Goal: Navigation & Orientation: Find specific page/section

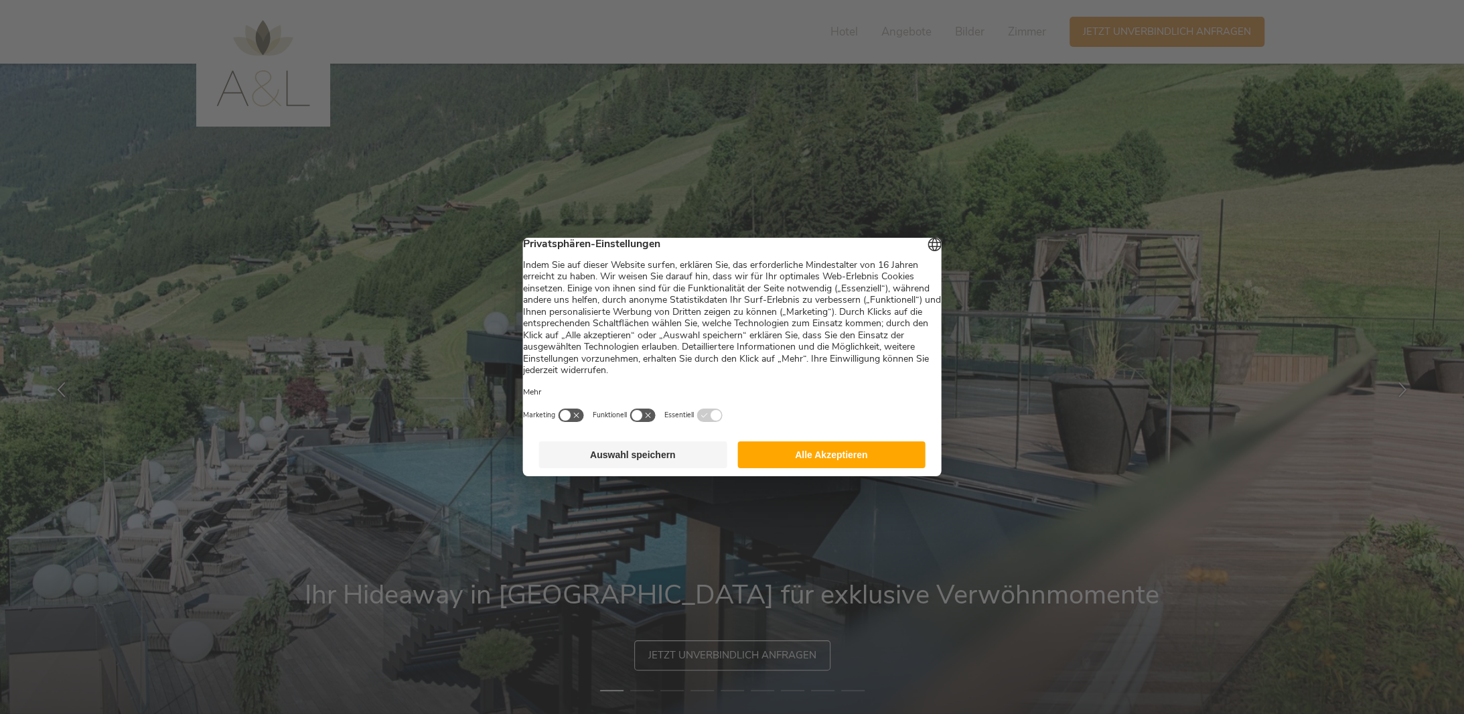
click at [801, 458] on button "Alle Akzeptieren" at bounding box center [831, 454] width 188 height 27
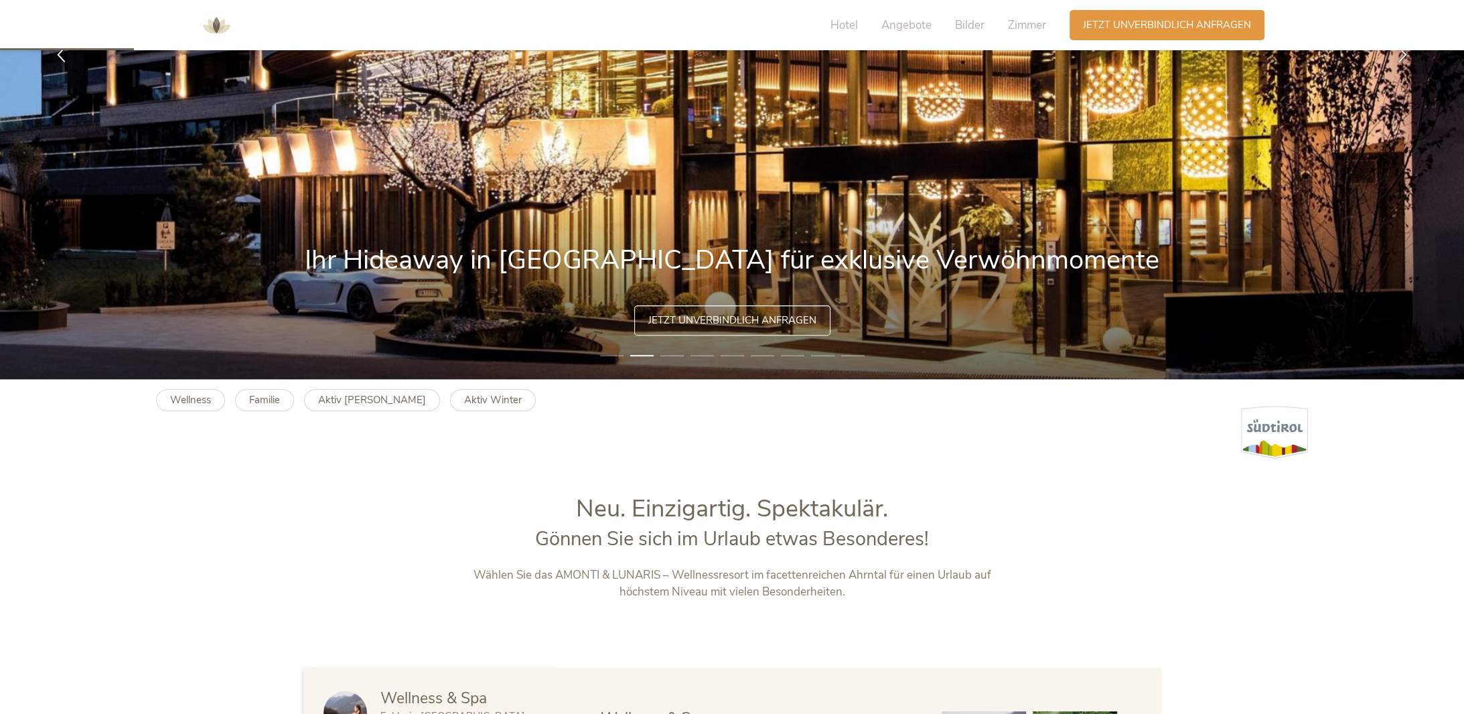
scroll to position [536, 0]
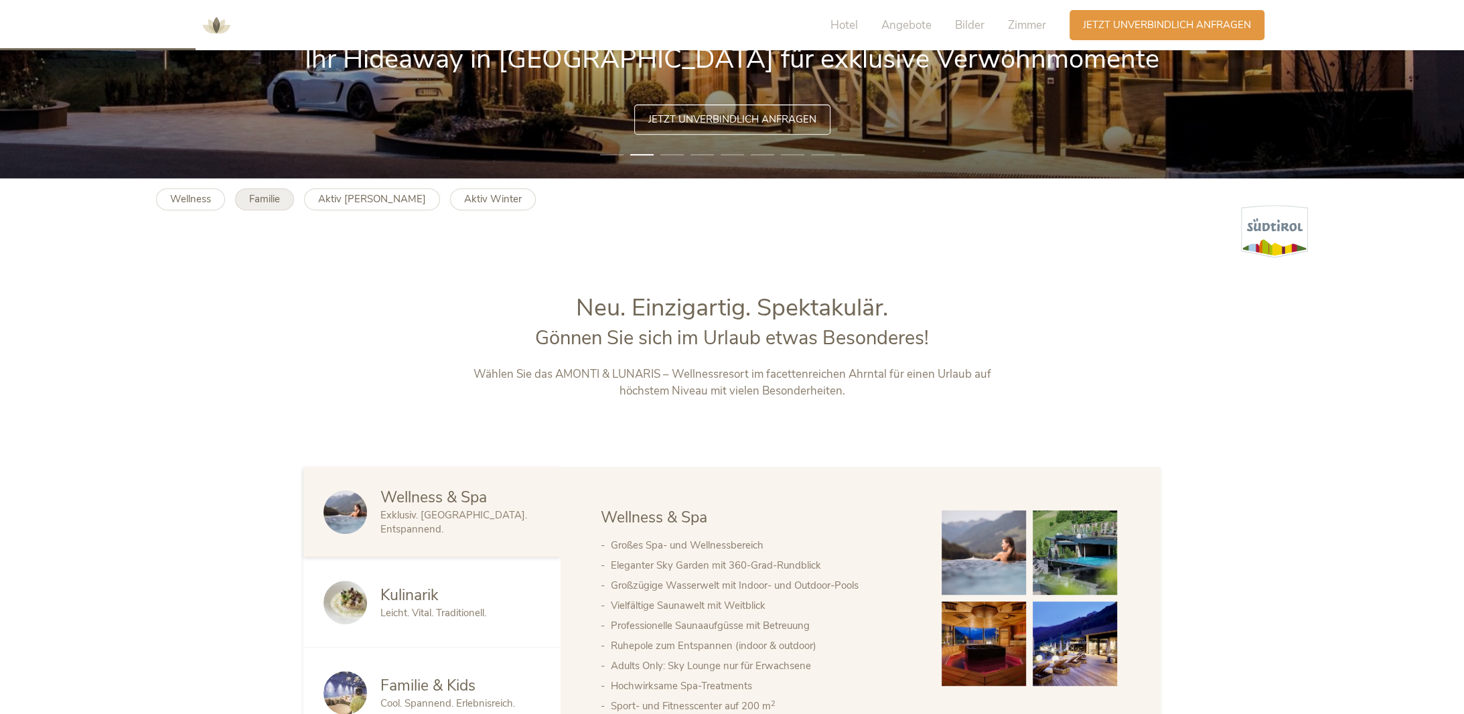
click at [268, 196] on b "Familie" at bounding box center [264, 198] width 31 height 13
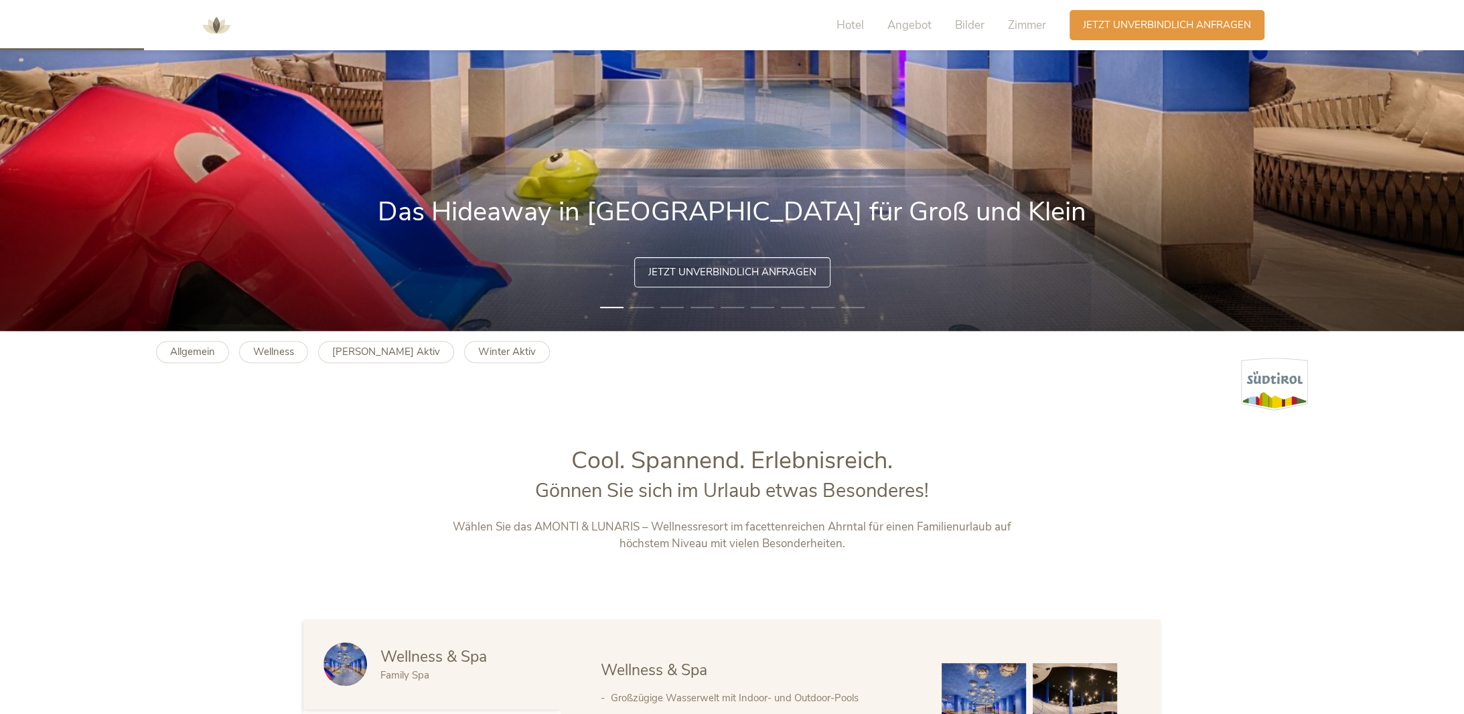
scroll to position [402, 0]
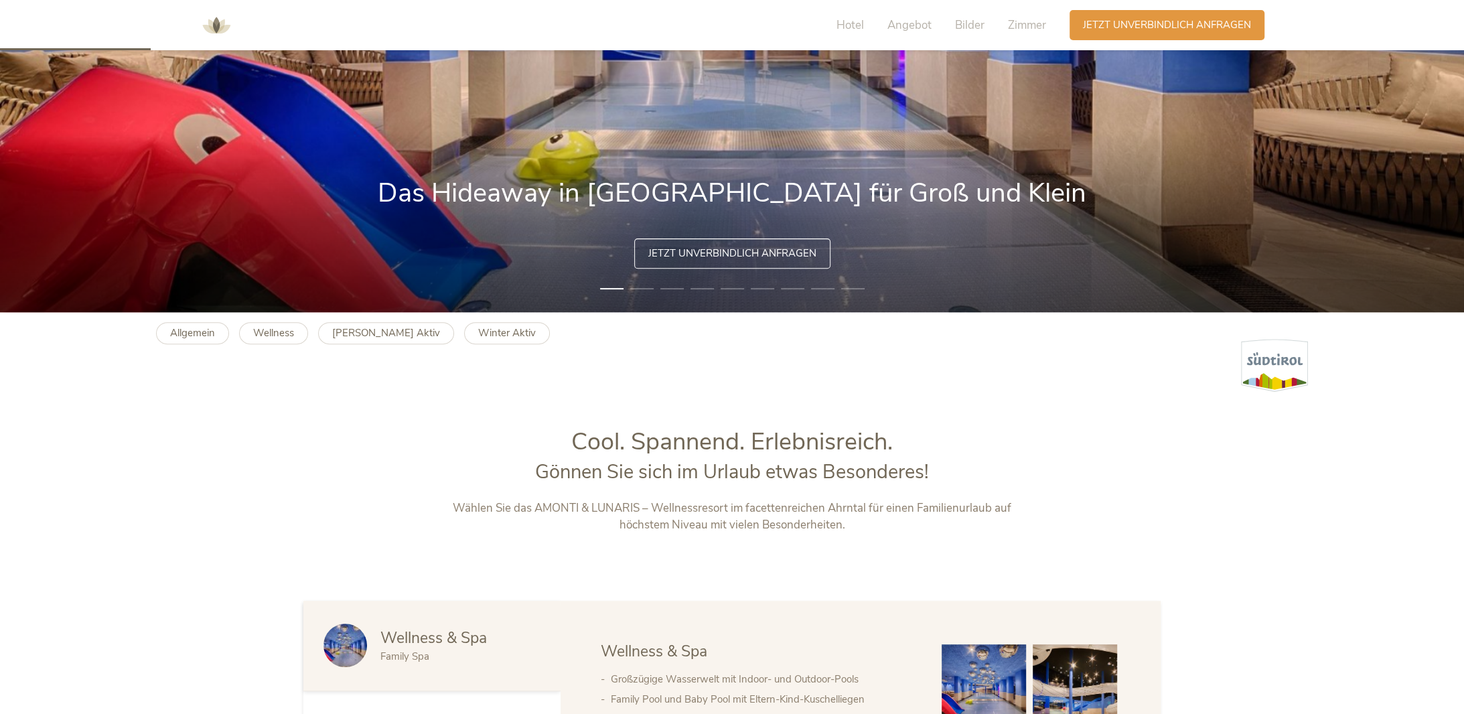
click at [642, 288] on li "2" at bounding box center [641, 288] width 23 height 13
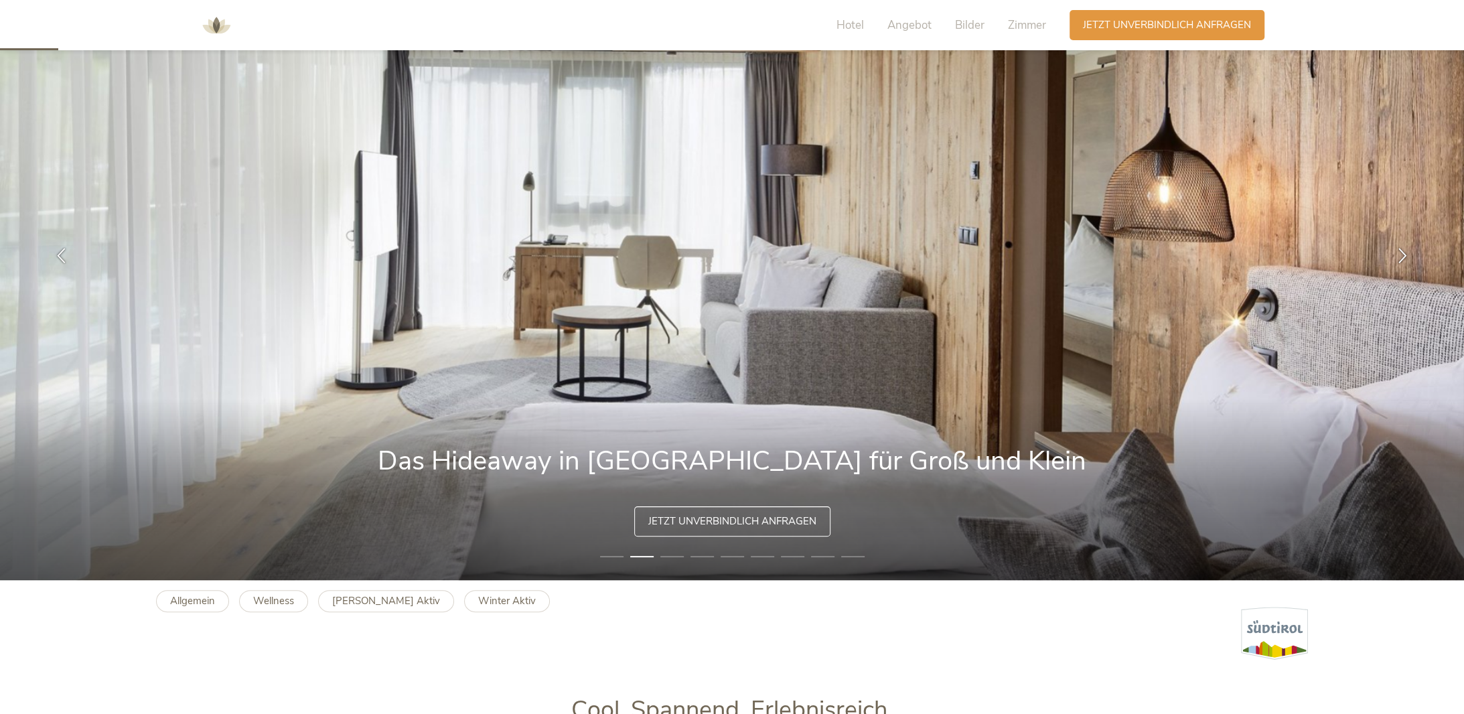
scroll to position [134, 0]
click at [678, 553] on li "3" at bounding box center [671, 556] width 23 height 13
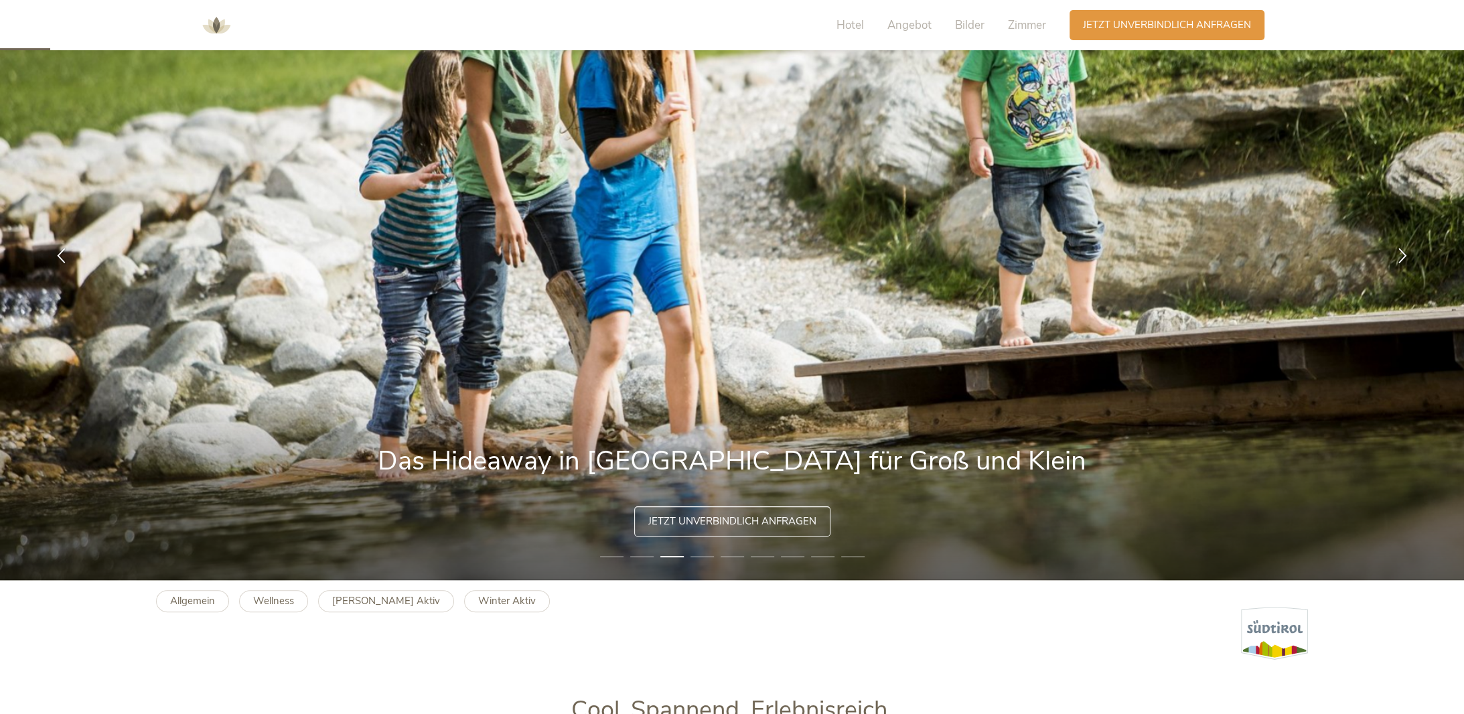
click at [709, 552] on li "4" at bounding box center [701, 556] width 23 height 13
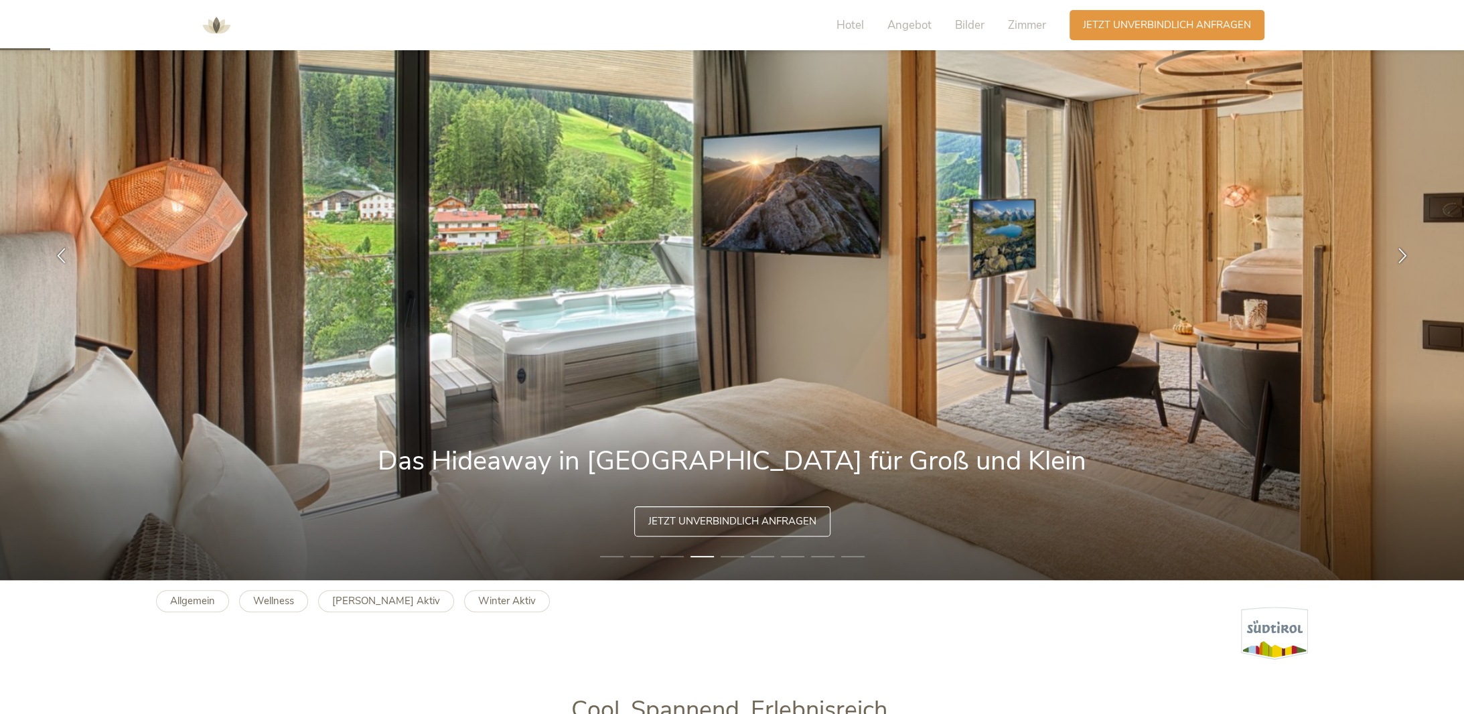
click at [737, 557] on li "5" at bounding box center [732, 556] width 23 height 13
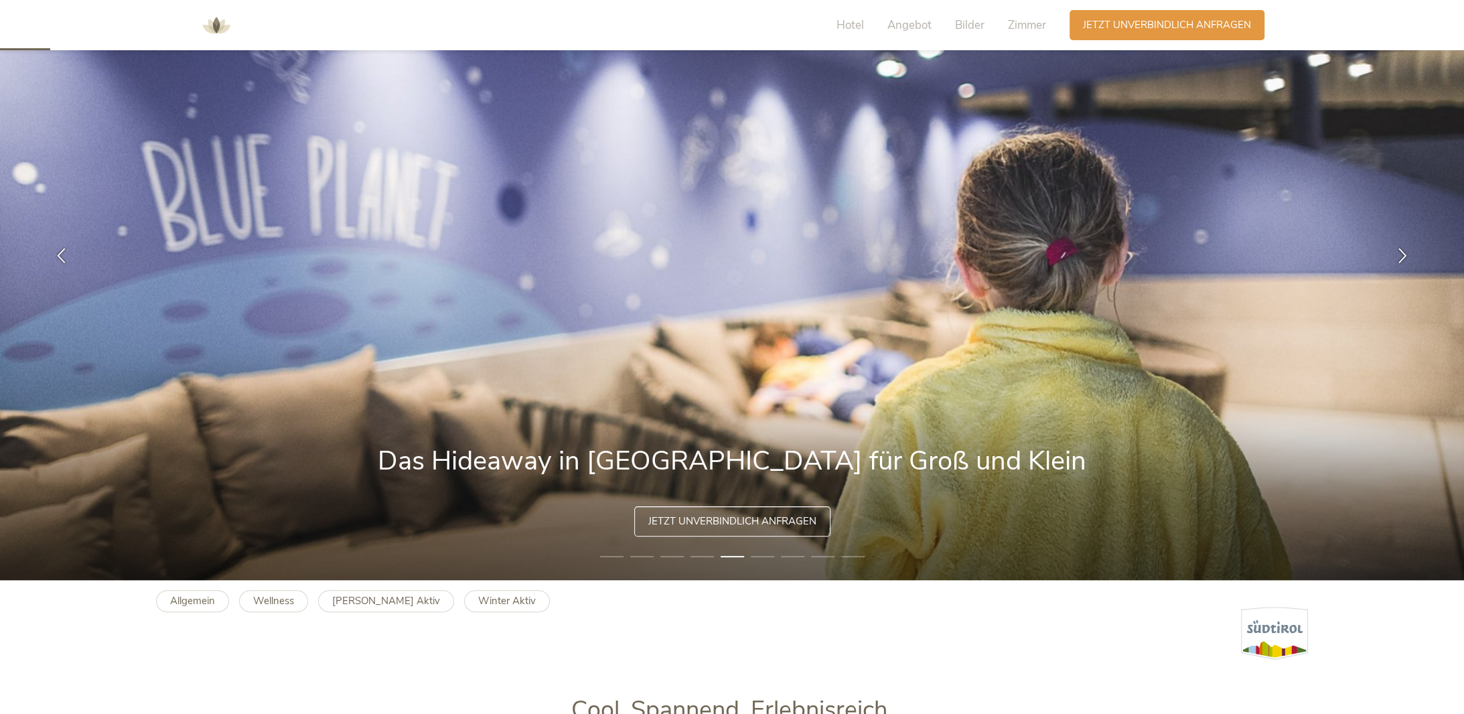
click at [757, 555] on li "6" at bounding box center [762, 556] width 23 height 13
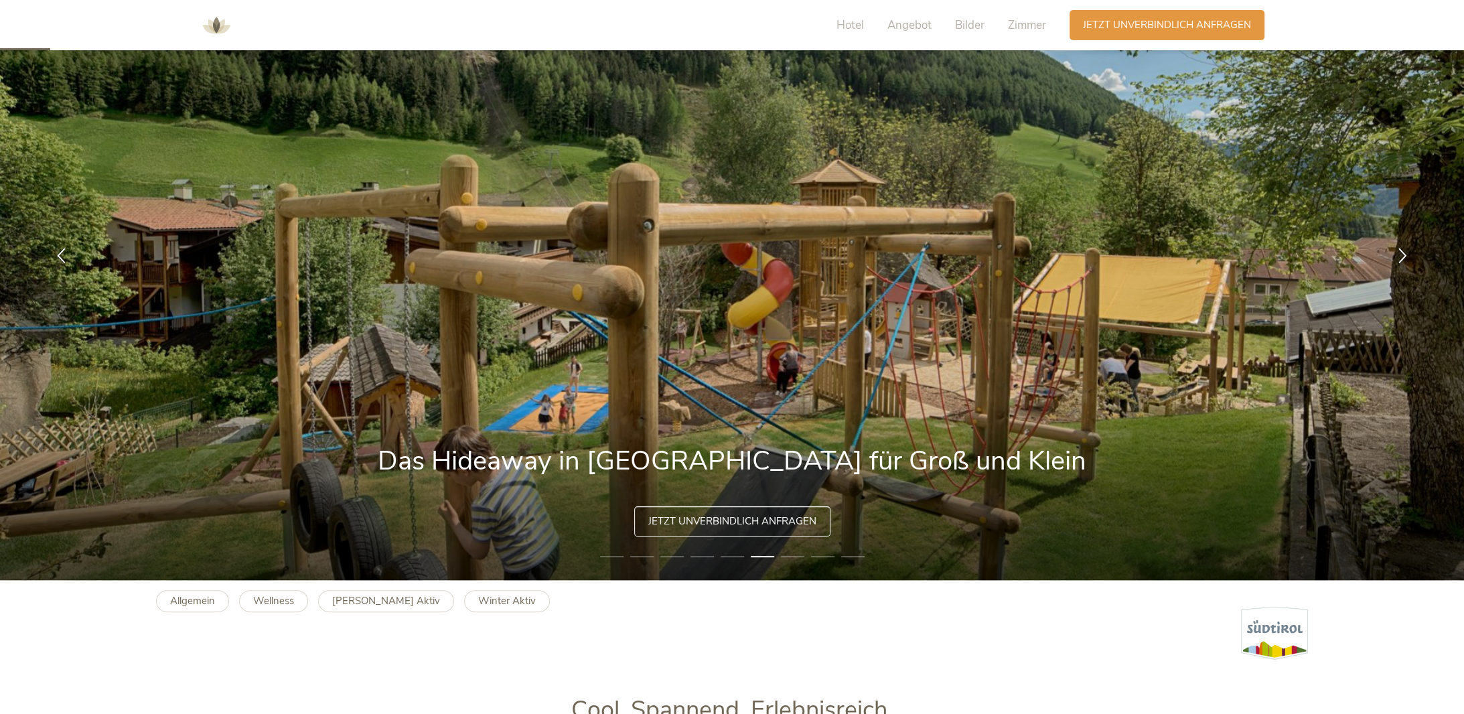
click at [814, 556] on li "8" at bounding box center [822, 556] width 23 height 13
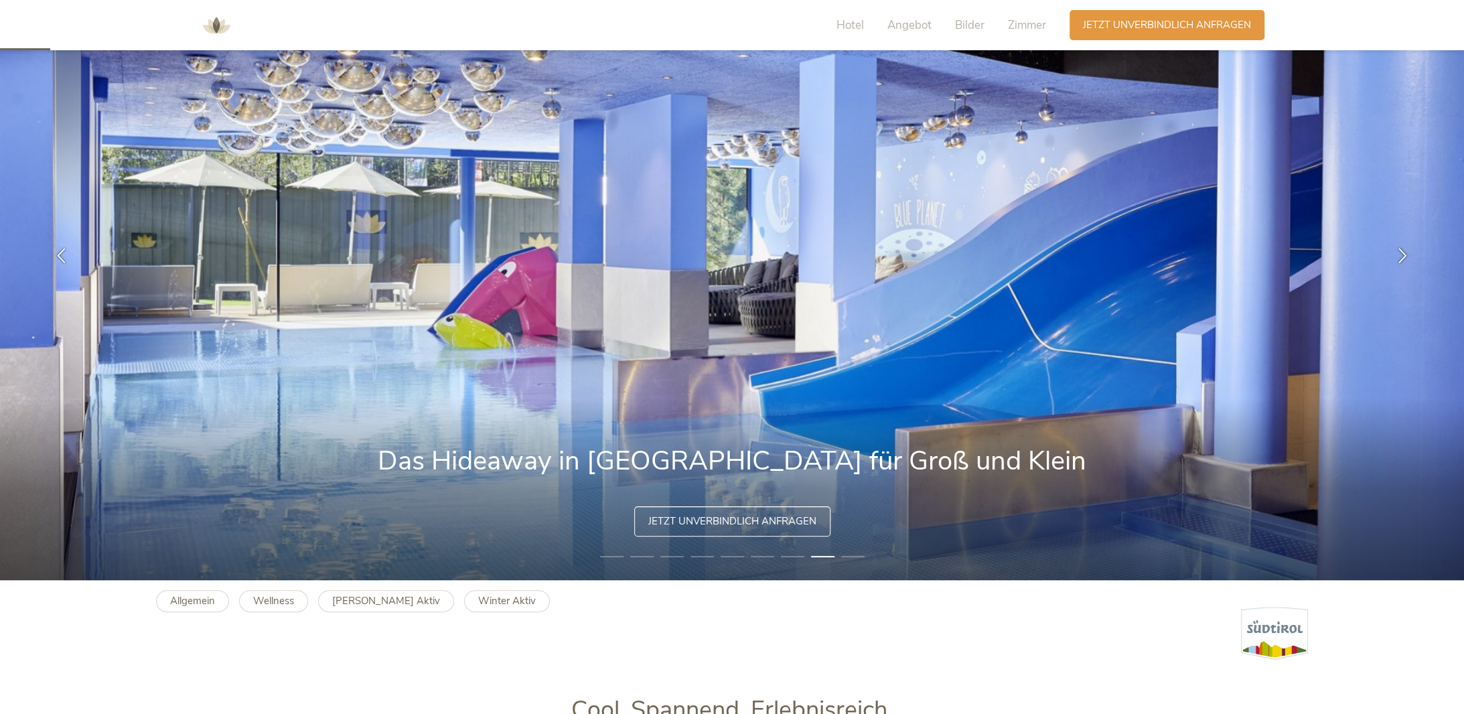
click at [851, 553] on li "9" at bounding box center [852, 556] width 23 height 13
click at [850, 555] on li "9" at bounding box center [852, 556] width 23 height 13
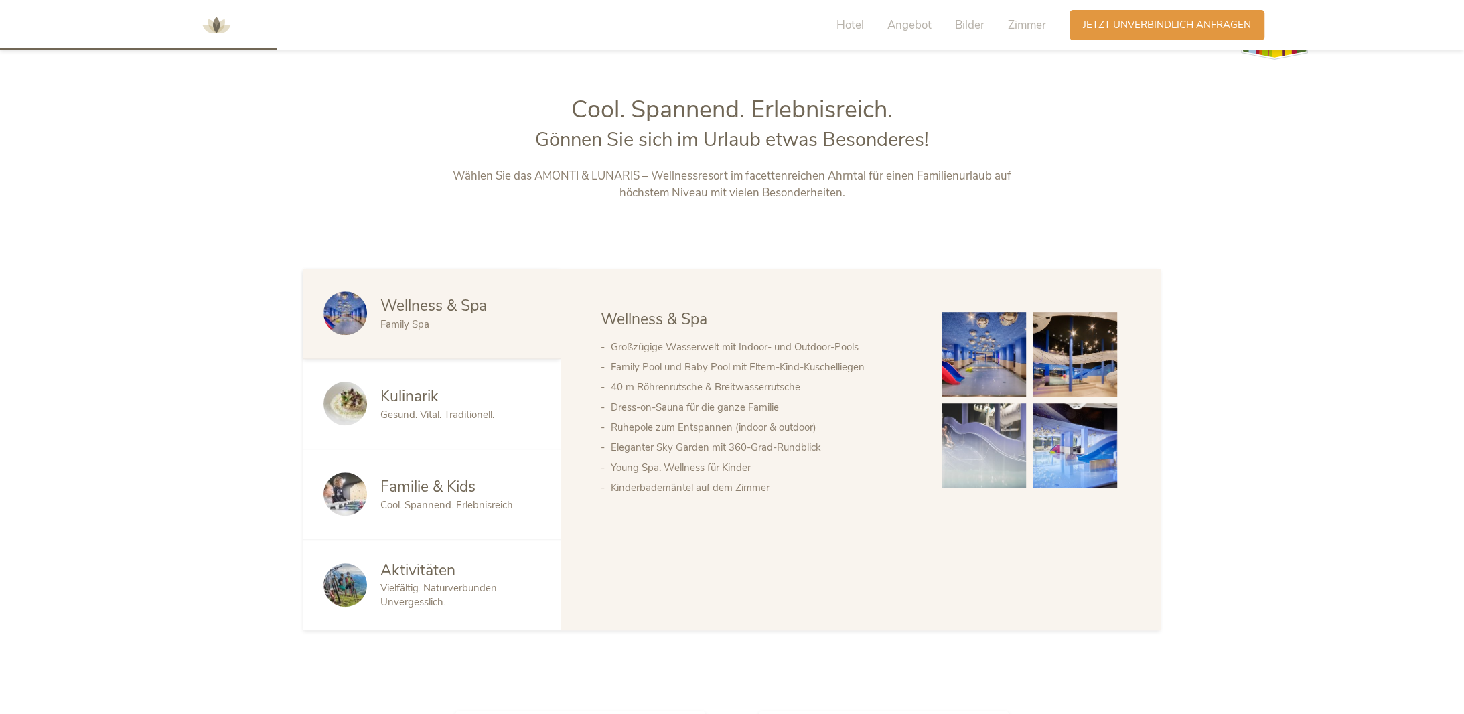
scroll to position [737, 0]
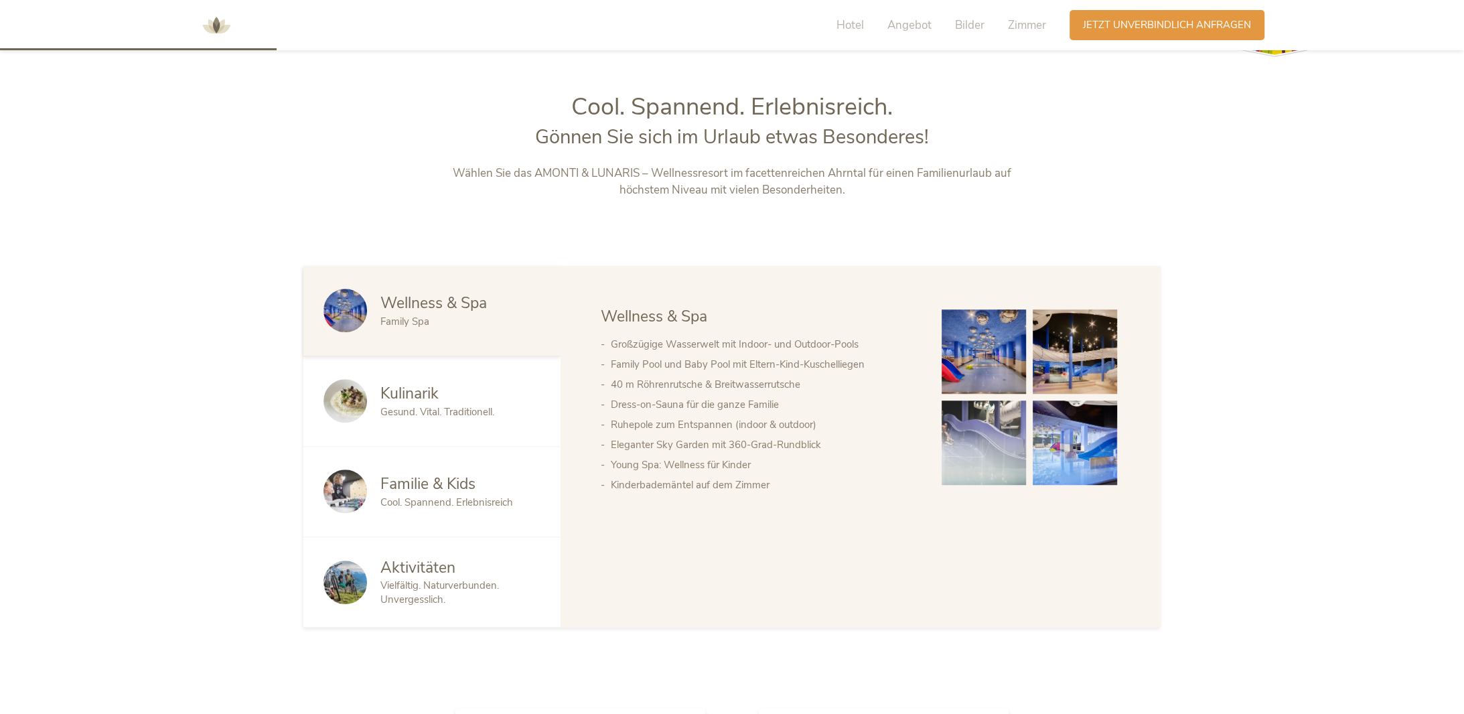
click at [429, 506] on span "Cool. Spannend. Erlebnisreich" at bounding box center [446, 502] width 133 height 13
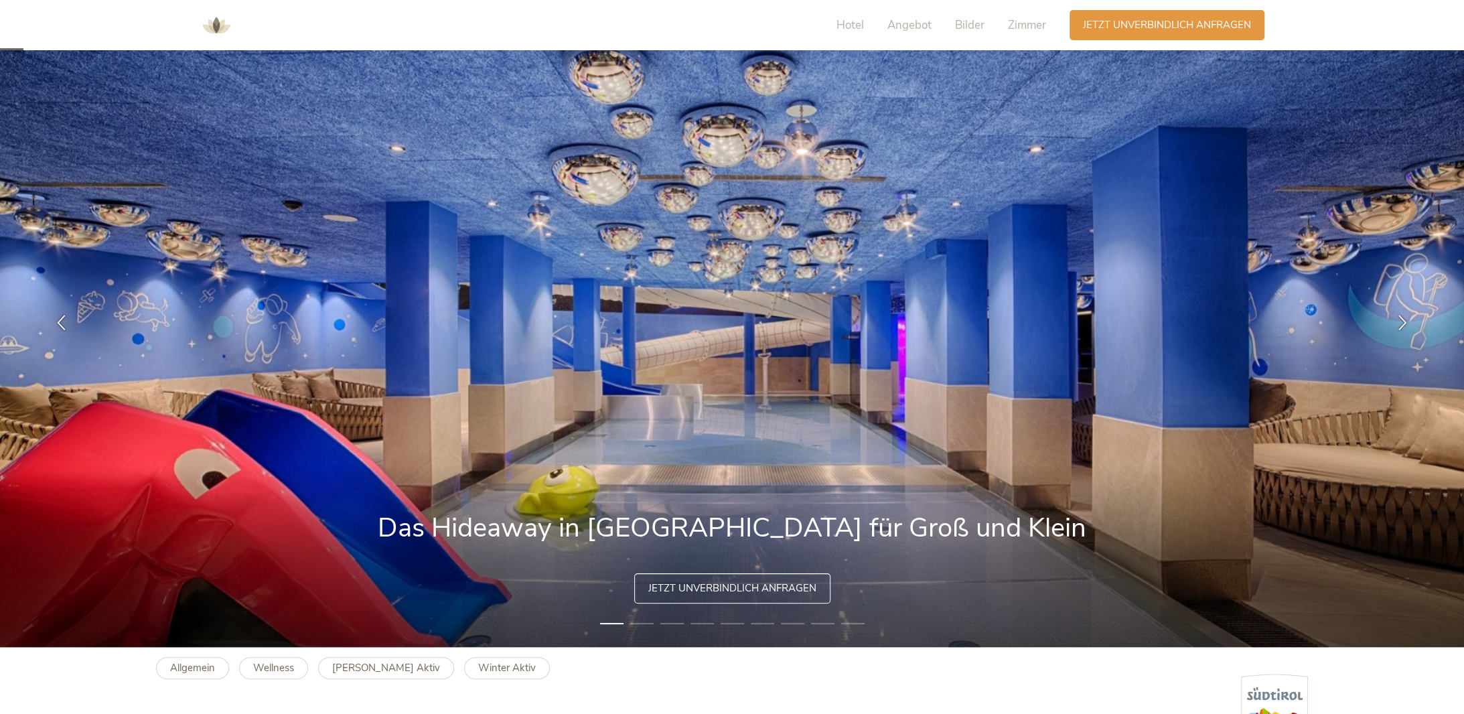
scroll to position [0, 0]
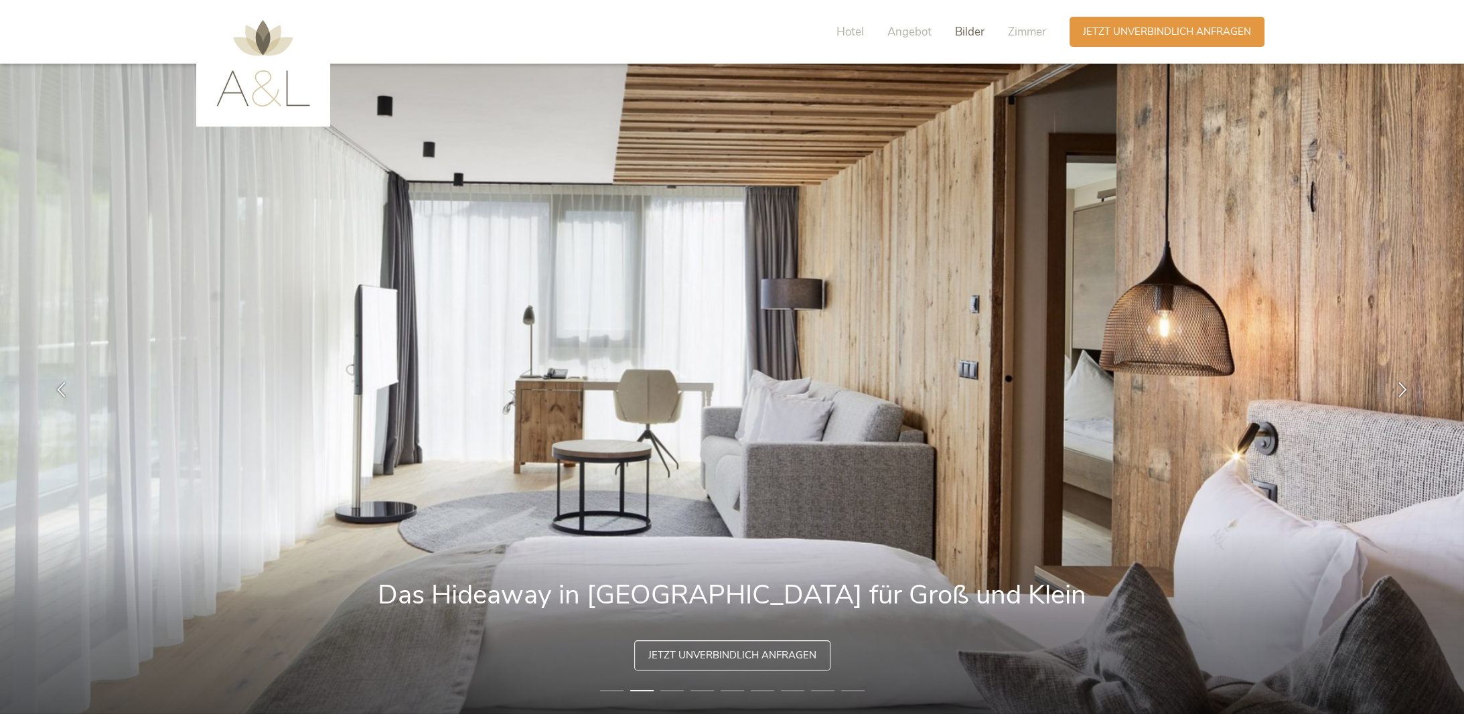
click at [969, 26] on span "Bilder" at bounding box center [969, 31] width 29 height 15
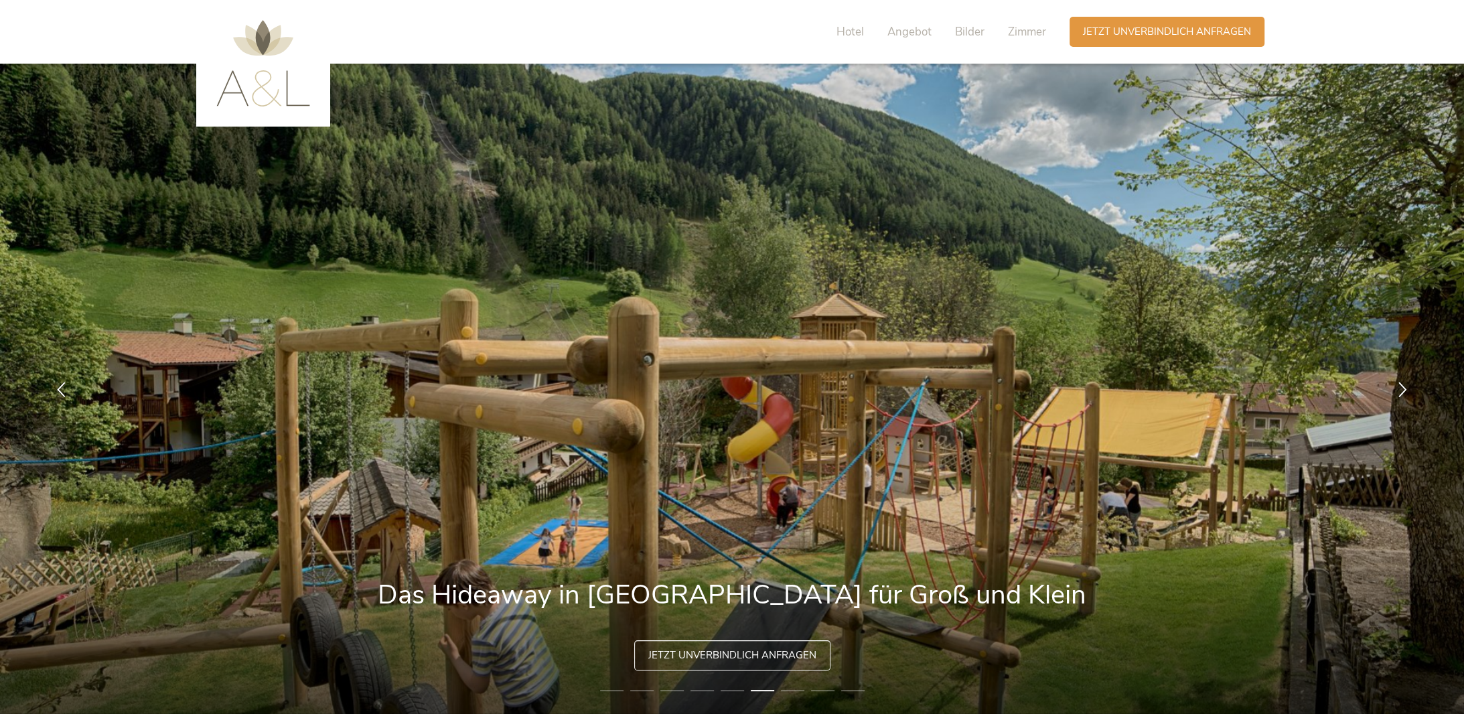
click at [250, 86] on img at bounding box center [263, 63] width 94 height 86
